Goal: Task Accomplishment & Management: Manage account settings

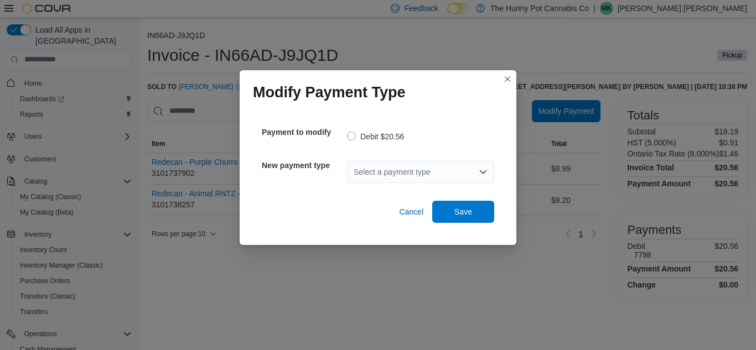
click at [422, 174] on div "Select a payment type" at bounding box center [420, 172] width 147 height 22
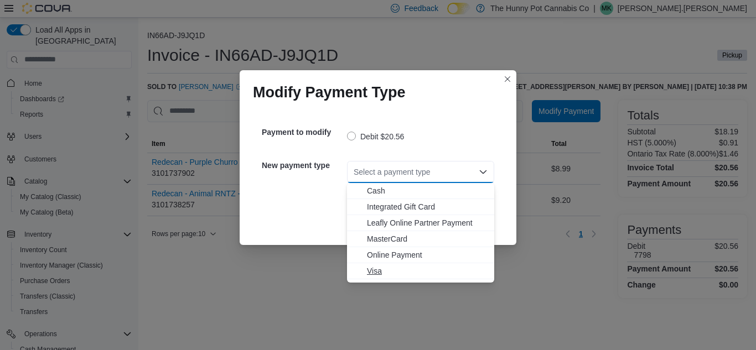
click at [372, 265] on button "Visa" at bounding box center [420, 271] width 147 height 16
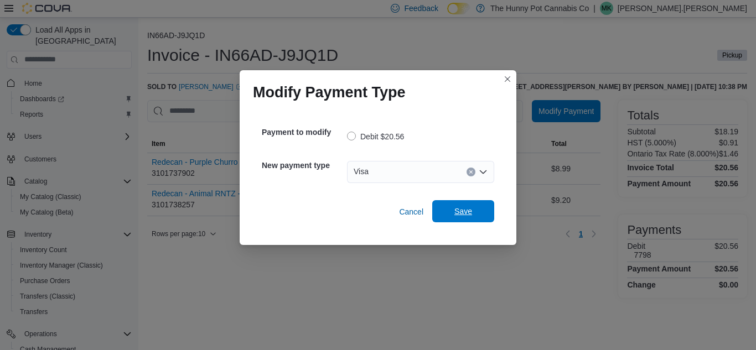
click at [454, 214] on span "Save" at bounding box center [463, 211] width 18 height 11
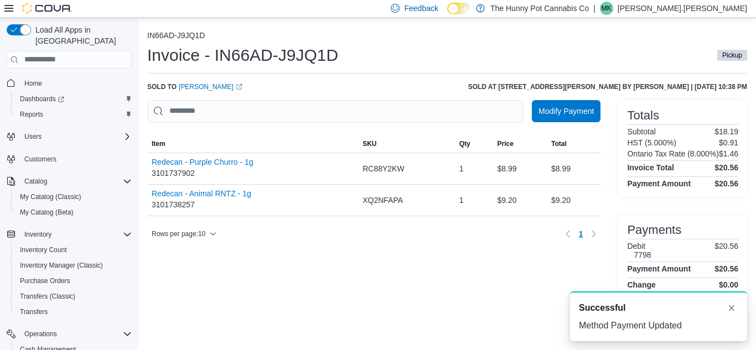
click at [431, 77] on div "IN66AD-J9JQ1D Invoice - IN66AD-J9JQ1D Pickup Sold to [PERSON_NAME] (opens in a …" at bounding box center [447, 164] width 600 height 267
